Goal: Navigation & Orientation: Understand site structure

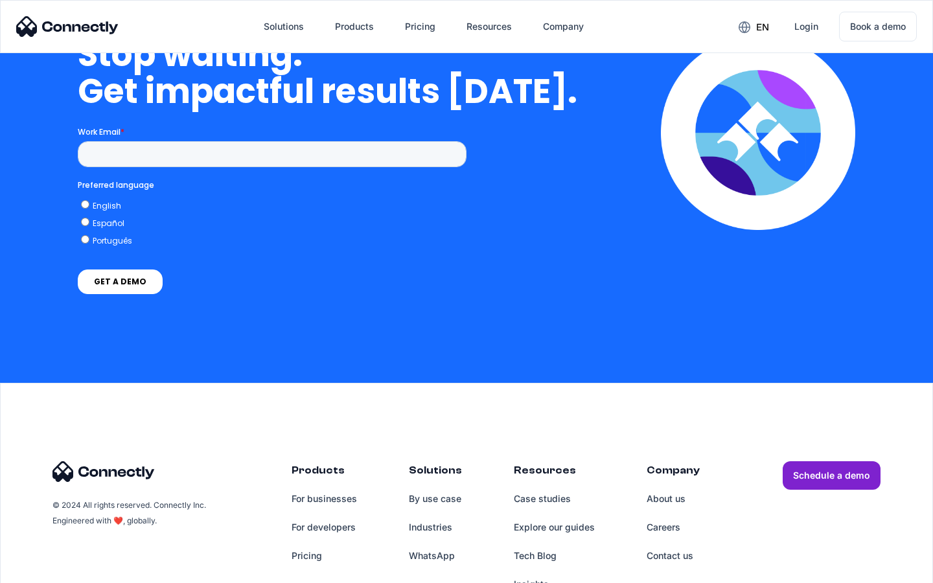
scroll to position [3768, 0]
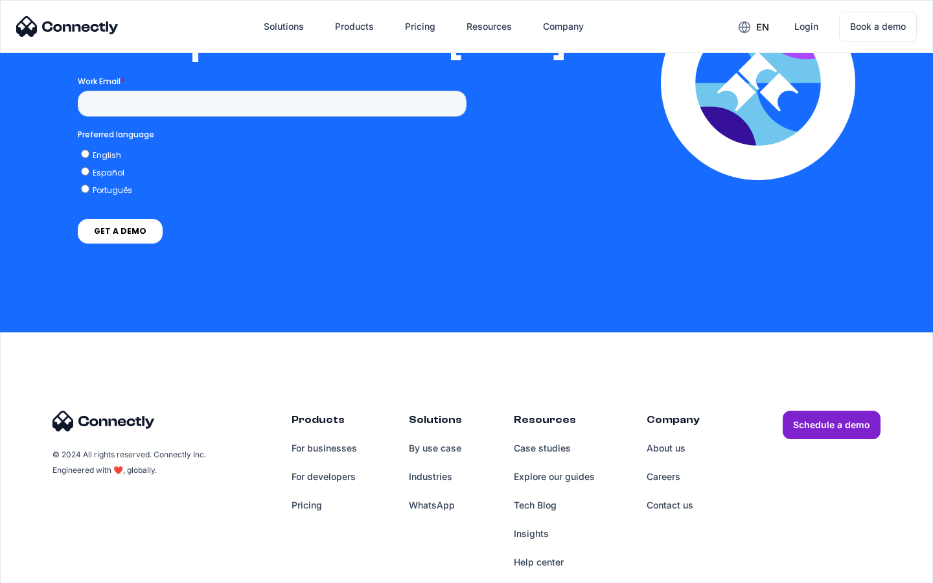
scroll to position [2636, 0]
